Goal: Task Accomplishment & Management: Complete application form

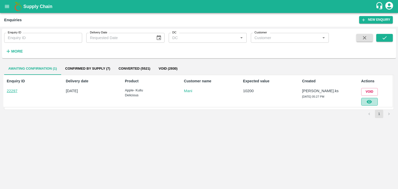
click at [369, 100] on icon "button" at bounding box center [369, 102] width 5 height 4
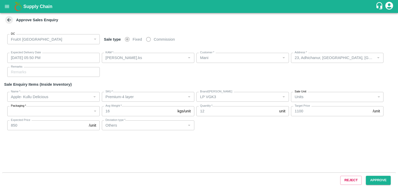
type input "[DATE] 05:50 PM"
type input "[PERSON_NAME].ks"
type input "Mani"
type input "23, Adhichanur, [GEOGRAPHIC_DATA], [GEOGRAPHIC_DATA], [GEOGRAPHIC_DATA], 605758"
type input "Apple- Kullu Delicious"
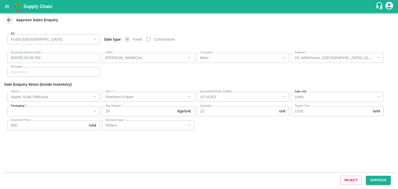
type input "Premium-4 layer"
type input "LP VGK3"
type input "Others"
click at [377, 179] on button "Approve" at bounding box center [378, 180] width 25 height 9
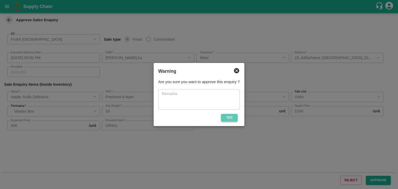
click at [231, 117] on button "Yes" at bounding box center [229, 118] width 17 height 8
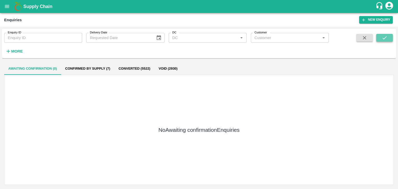
click at [382, 38] on icon "submit" at bounding box center [385, 38] width 6 height 6
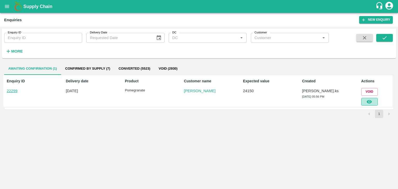
click at [373, 104] on button "button" at bounding box center [369, 102] width 17 height 8
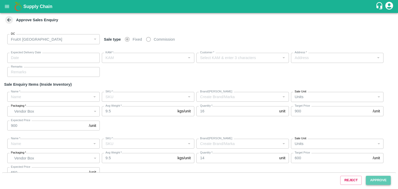
type input "[DATE] 06:05 PM"
type input "[PERSON_NAME].ks"
type input "[PERSON_NAME]"
type input "I53, huskur fruits Market , Huskur , [GEOGRAPHIC_DATA] , [GEOGRAPHIC_DATA] ([GE…"
type input "Pomegranate"
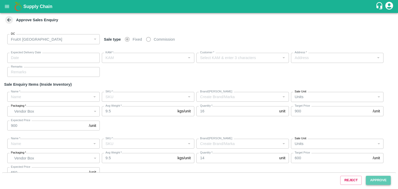
type input "KA-PRM-180-220"
type input "PRK"
type input "Pomegranate"
type input "KA-SUPR-180++"
type input "PRK"
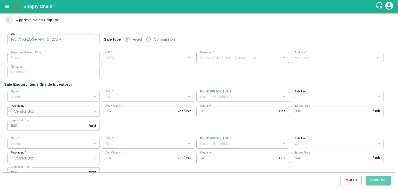
type input "Pomegranate"
type input "KA-SUPR-180++"
type input "PRK"
type input "Others"
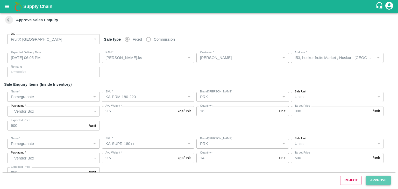
click at [381, 183] on button "Approve" at bounding box center [378, 180] width 25 height 9
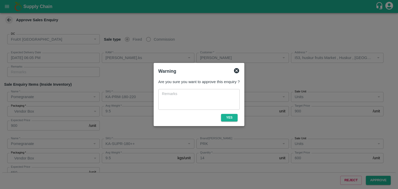
click at [234, 113] on div "Are you sure you want to approve this enquiry ? x ​ Yes" at bounding box center [199, 100] width 86 height 46
click at [235, 116] on button "Yes" at bounding box center [229, 118] width 17 height 8
